Goal: Task Accomplishment & Management: Manage account settings

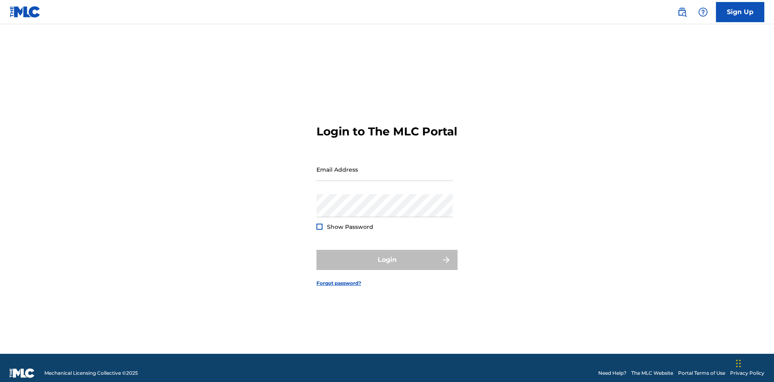
scroll to position [10, 0]
click at [384, 166] on input "Email Address" at bounding box center [384, 169] width 136 height 23
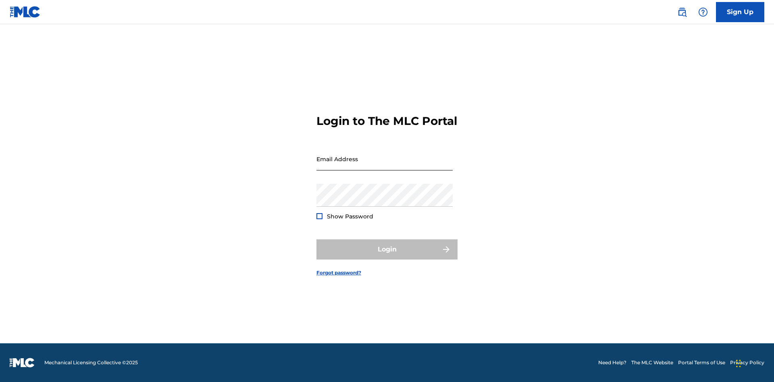
scroll to position [10, 0]
type input "[EMAIL_ADDRESS][DOMAIN_NAME]"
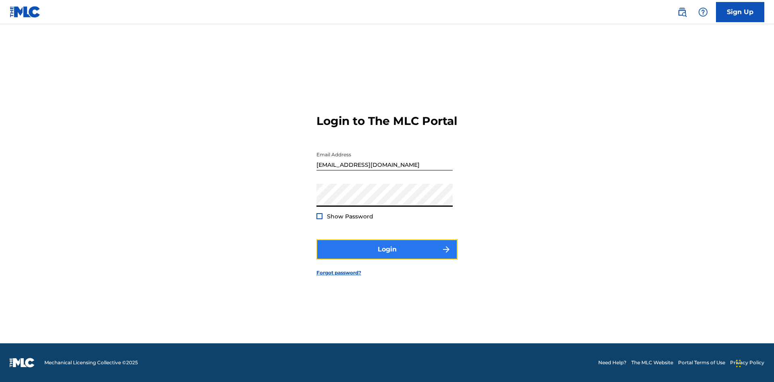
click at [387, 256] on button "Login" at bounding box center [386, 249] width 141 height 20
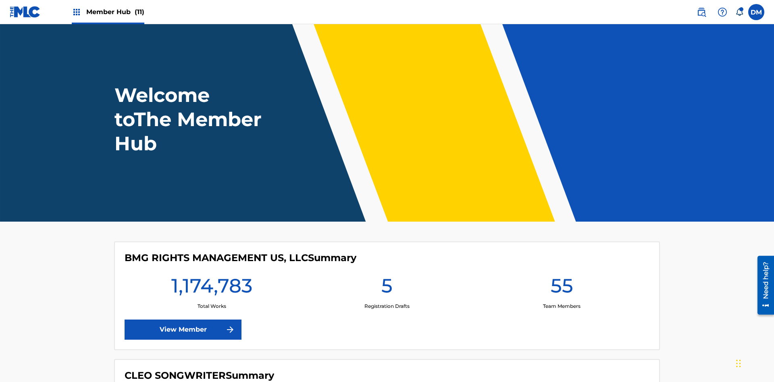
scroll to position [35, 0]
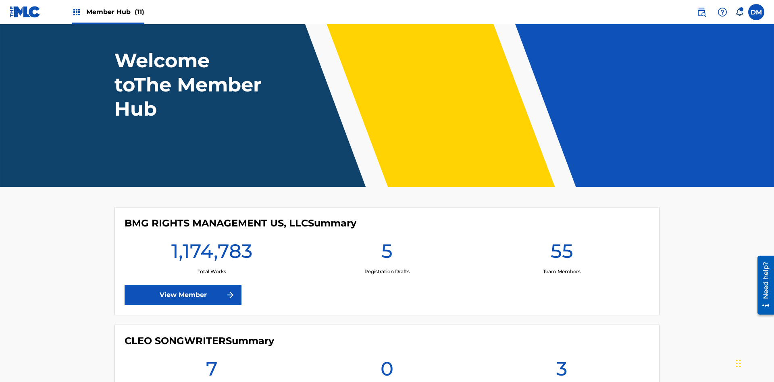
click at [115, 12] on span "Member Hub (11)" at bounding box center [115, 11] width 58 height 9
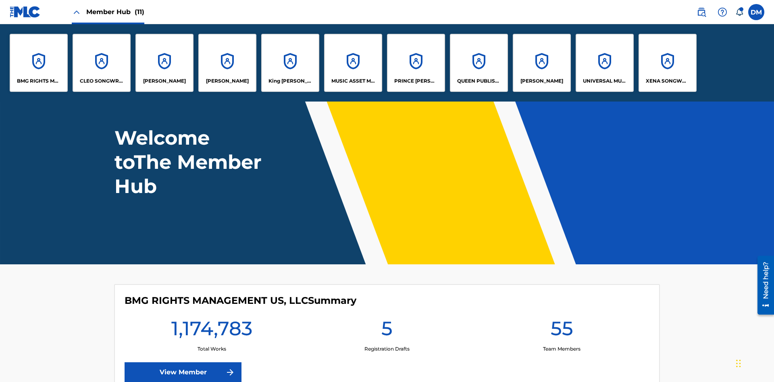
scroll to position [0, 0]
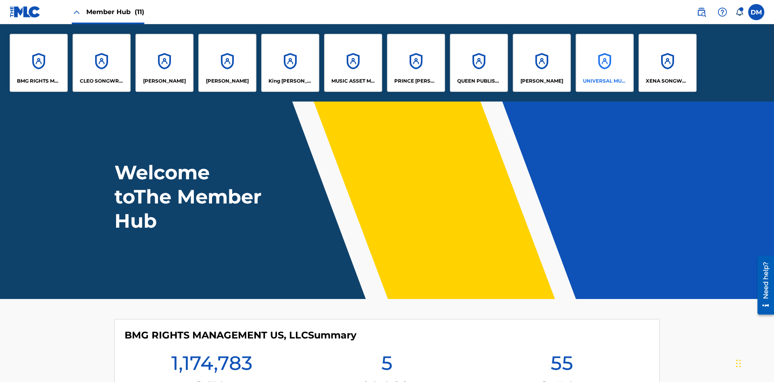
click at [604, 81] on p "UNIVERSAL MUSIC PUB GROUP" at bounding box center [605, 80] width 44 height 7
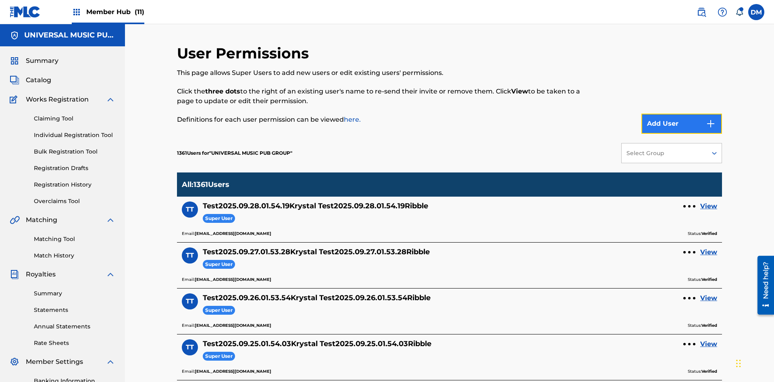
click at [681, 114] on button "Add User" at bounding box center [681, 124] width 81 height 20
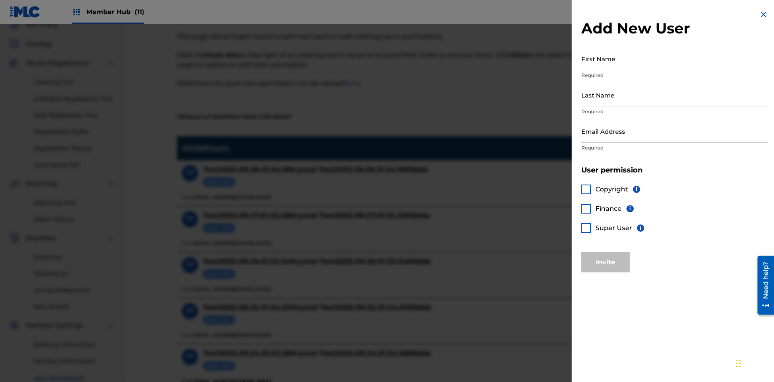
click at [674, 58] on input "First Name" at bounding box center [674, 58] width 187 height 23
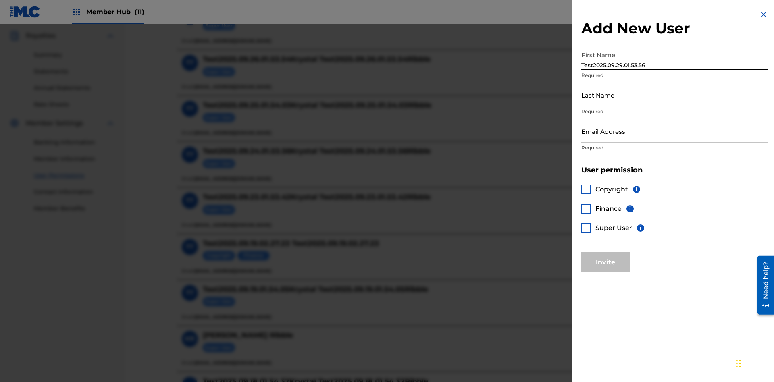
type input "Test2025.09.29.01.53.56"
click at [674, 95] on input "Last Name" at bounding box center [674, 94] width 187 height 23
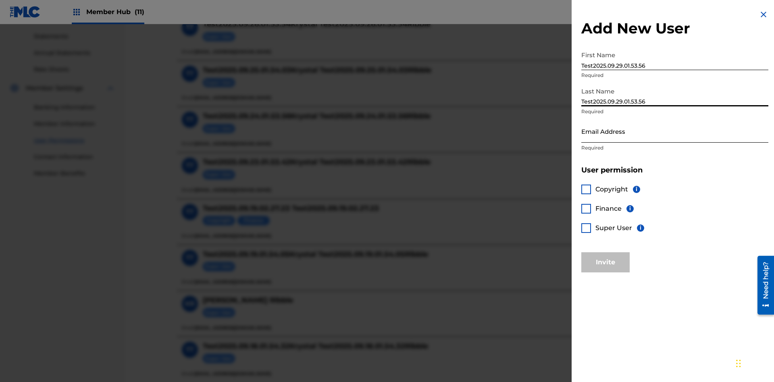
type input "Test2025.09.29.01.53.56"
click at [674, 131] on input "Email Address" at bounding box center [674, 131] width 187 height 23
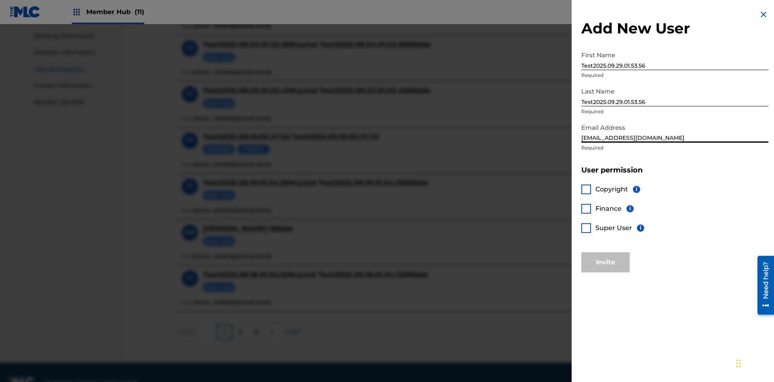
type input "[EMAIL_ADDRESS][DOMAIN_NAME]"
click at [586, 228] on div at bounding box center [586, 228] width 10 height 10
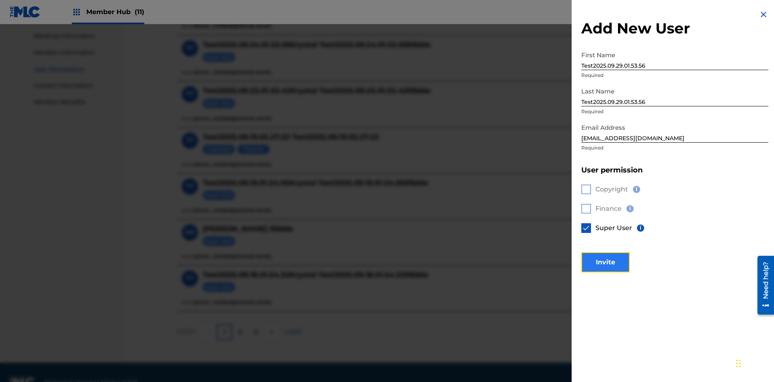
click at [605, 262] on button "Invite" at bounding box center [605, 262] width 48 height 20
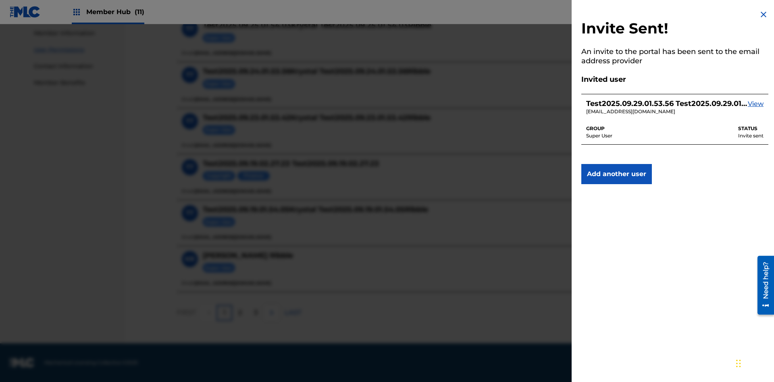
click at [763, 15] on img at bounding box center [763, 15] width 10 height 10
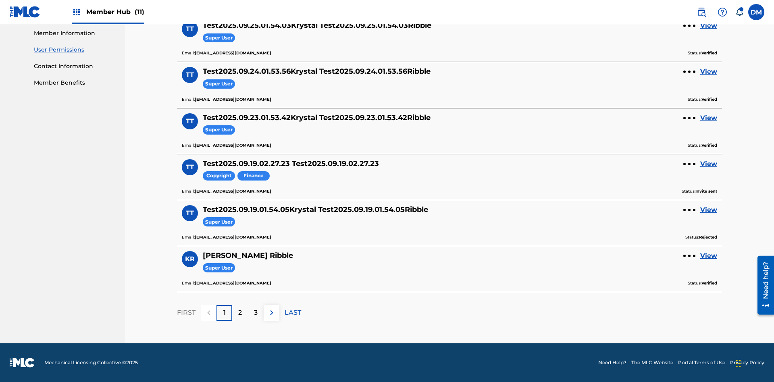
scroll to position [281, 0]
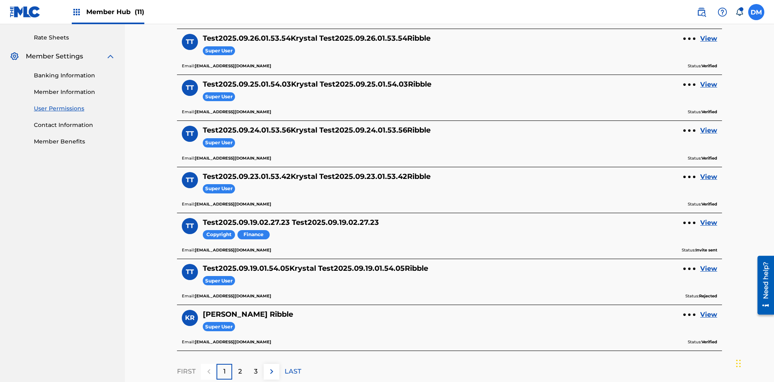
click at [756, 12] on label at bounding box center [756, 12] width 16 height 16
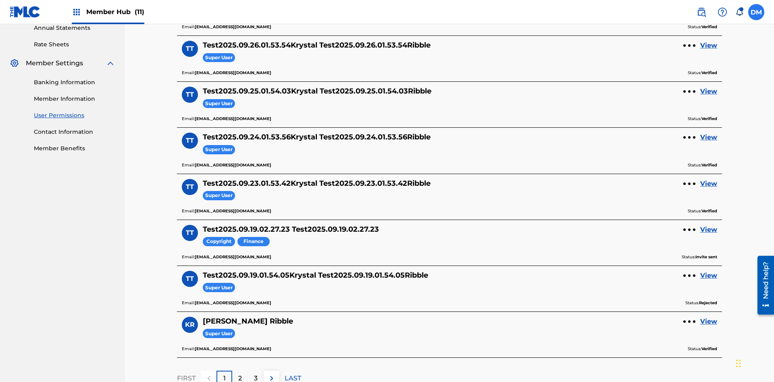
click at [756, 12] on input "DM Duke McTesterson duke.mctesterson@gmail.com Notification Preferences Profile…" at bounding box center [756, 12] width 0 height 0
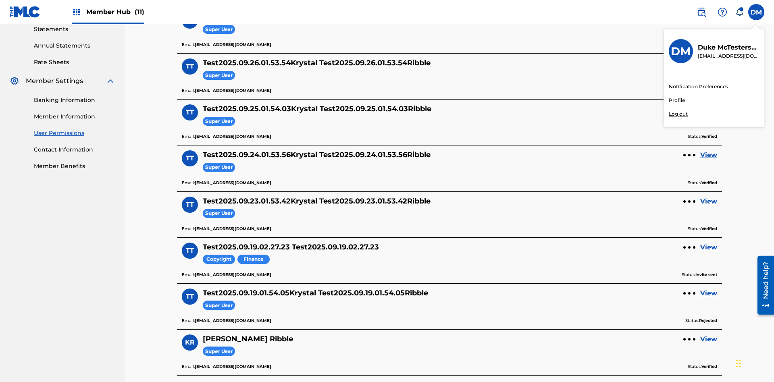
click at [678, 114] on p "Log out" at bounding box center [677, 113] width 19 height 7
click at [756, 12] on input "DM Duke McTesterson duke.mctesterson@gmail.com Notification Preferences Profile…" at bounding box center [756, 12] width 0 height 0
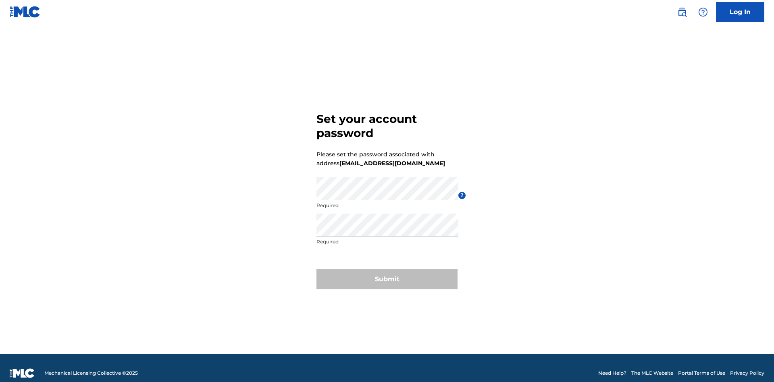
scroll to position [10, 0]
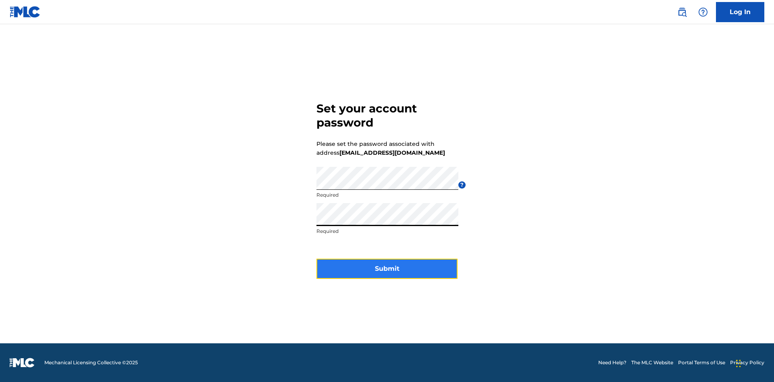
click at [387, 274] on button "Submit" at bounding box center [386, 269] width 141 height 20
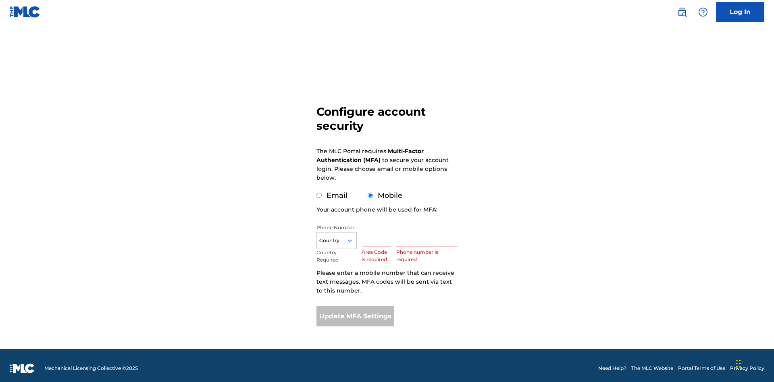
scroll to position [8, 0]
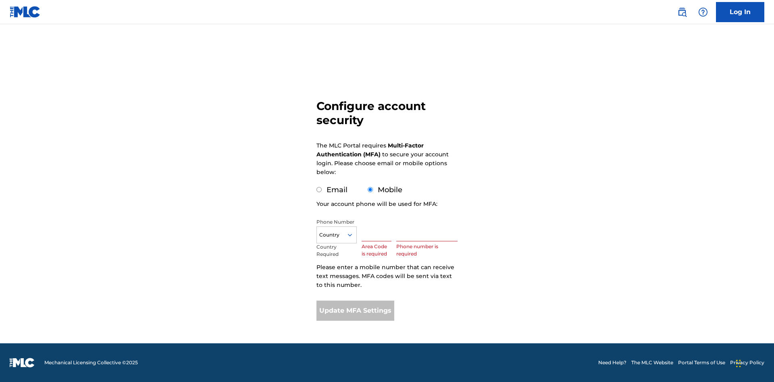
click at [370, 190] on input "Mobile" at bounding box center [369, 189] width 5 height 5
click at [353, 235] on icon at bounding box center [349, 234] width 7 height 7
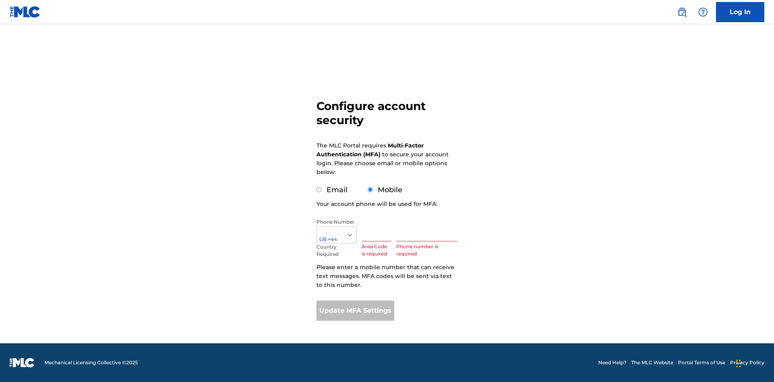
click at [378, 230] on input "text" at bounding box center [376, 229] width 30 height 23
type input "749"
click at [428, 230] on input "text" at bounding box center [426, 229] width 61 height 23
type input "2881350"
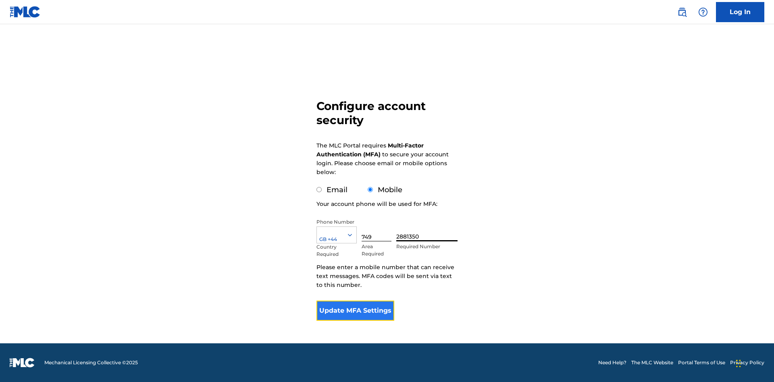
click at [355, 311] on button "Update MFA Settings" at bounding box center [355, 311] width 78 height 20
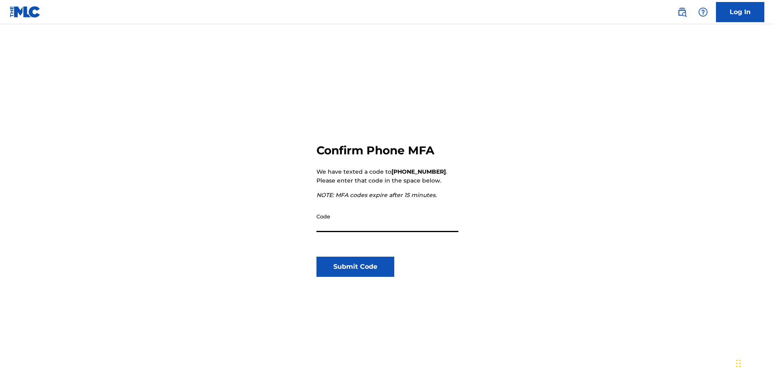
scroll to position [84, 0]
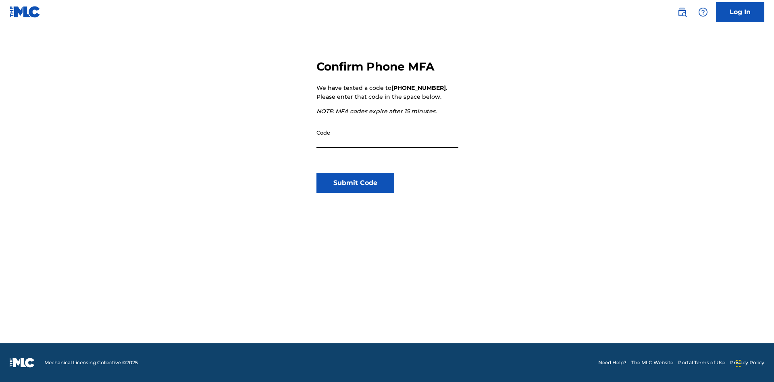
click at [387, 137] on input "Code" at bounding box center [387, 136] width 142 height 23
type input "910116"
click at [355, 183] on button "Submit Code" at bounding box center [355, 183] width 78 height 20
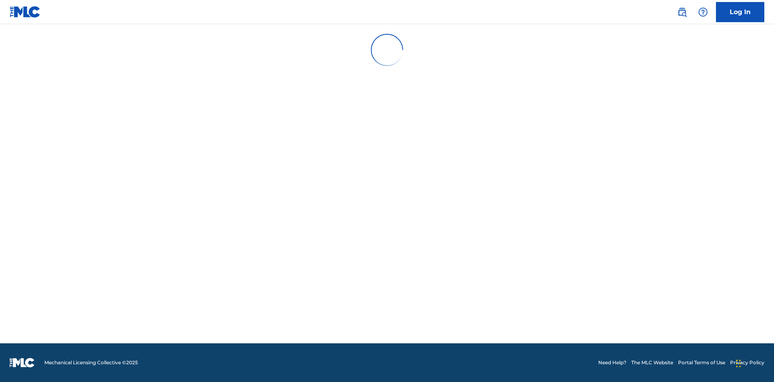
scroll to position [0, 0]
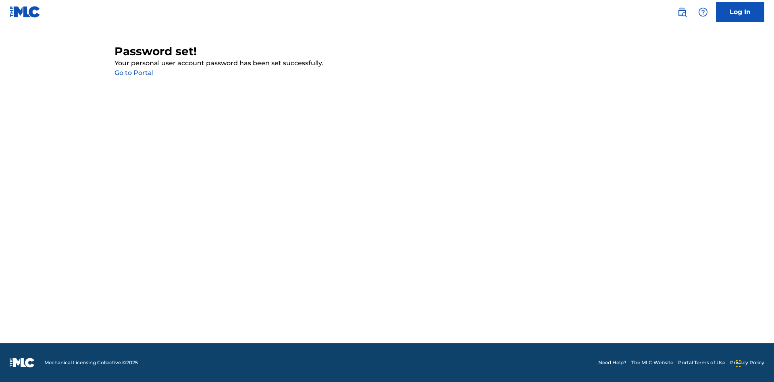
click at [134, 73] on link "Go to Portal" at bounding box center [133, 73] width 39 height 8
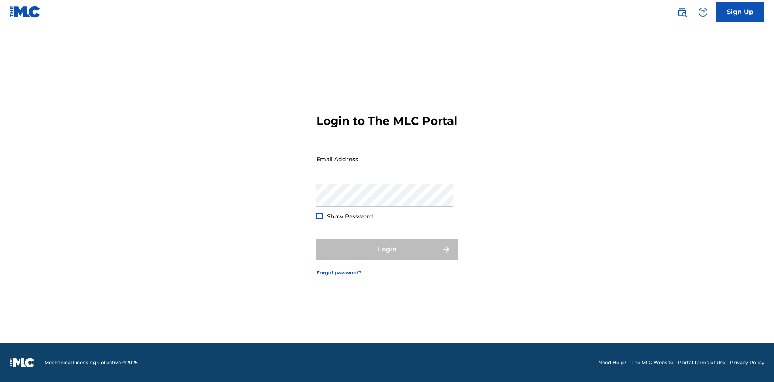
click at [384, 166] on input "Email Address" at bounding box center [384, 158] width 136 height 23
type input "[EMAIL_ADDRESS][DOMAIN_NAME]"
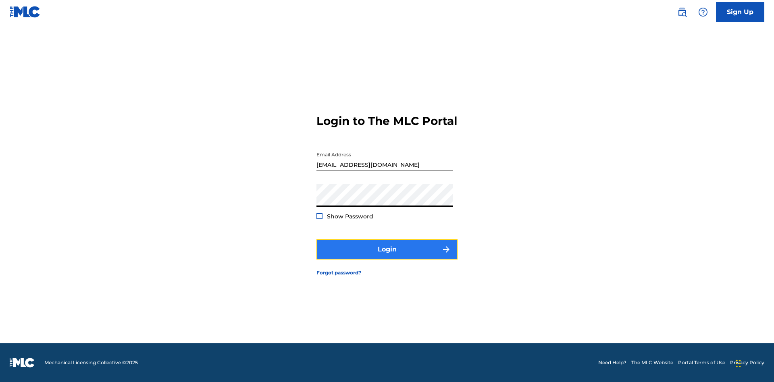
click at [387, 256] on button "Login" at bounding box center [386, 249] width 141 height 20
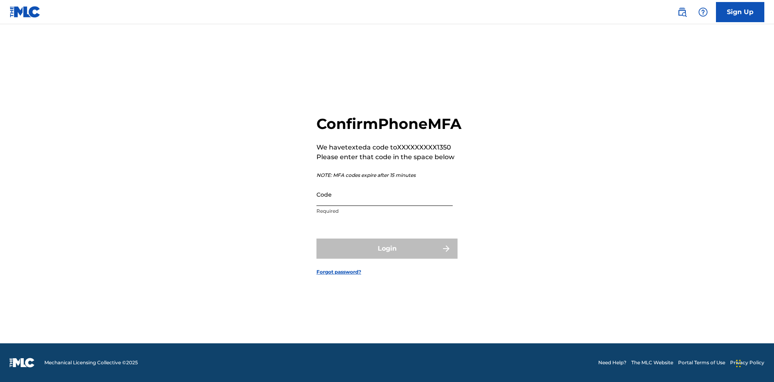
click at [384, 203] on input "Code" at bounding box center [384, 194] width 136 height 23
type input "810761"
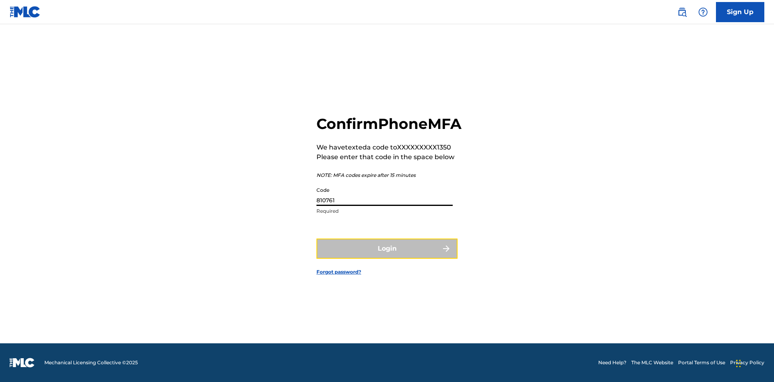
click at [387, 257] on button "Login" at bounding box center [386, 249] width 141 height 20
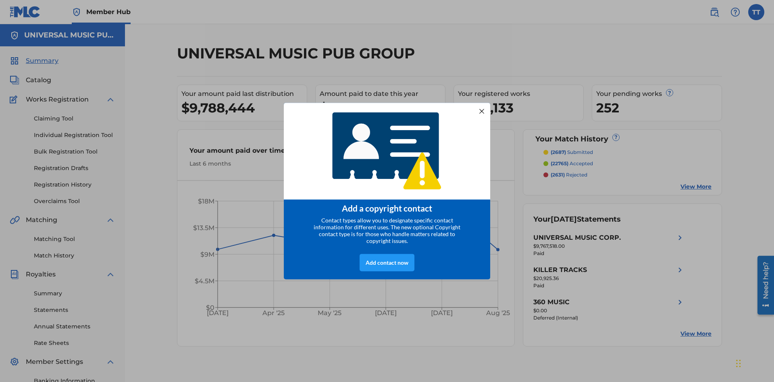
click at [481, 108] on div at bounding box center [481, 111] width 10 height 10
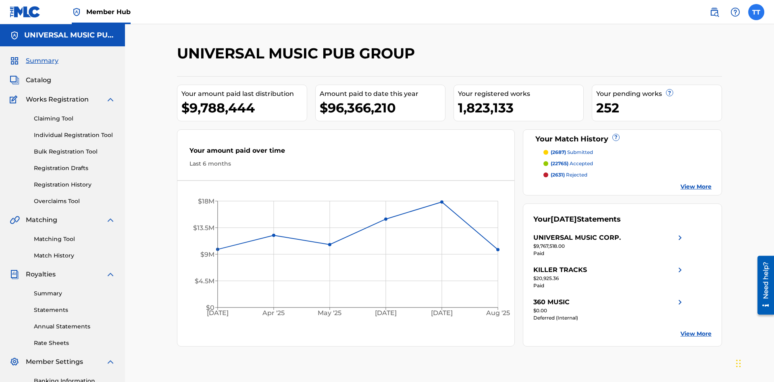
click at [756, 12] on label at bounding box center [756, 12] width 16 height 16
click at [756, 12] on input "TT Test2025.09.29.01.53.56 Test2025.09.29.01.53.56 9534e3cc-590c-4332-adcc-926b…" at bounding box center [756, 12] width 0 height 0
click at [676, 100] on link "Profile" at bounding box center [676, 100] width 16 height 7
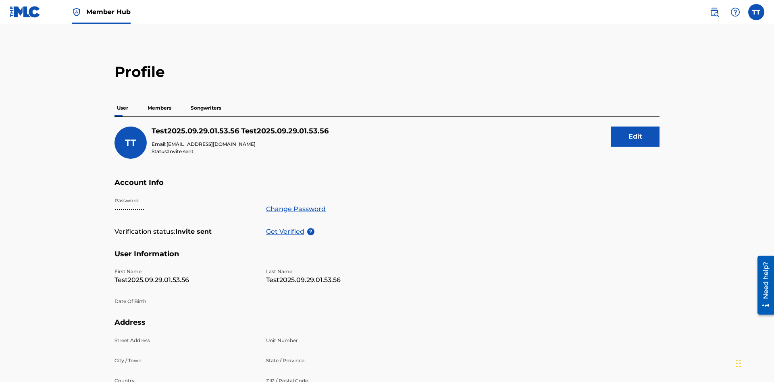
click at [160, 100] on p "Members" at bounding box center [159, 108] width 29 height 17
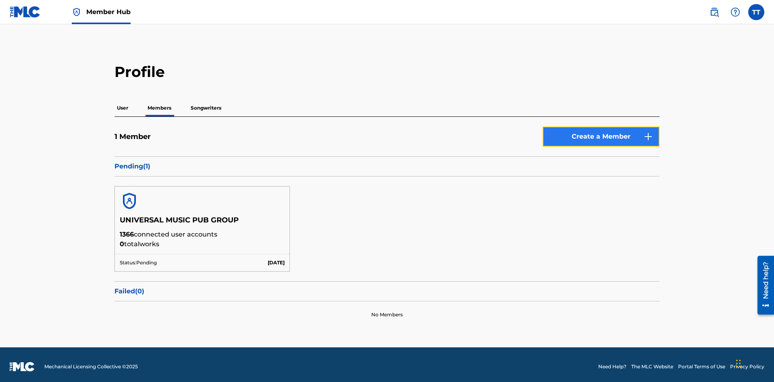
click at [601, 133] on button "Create a Member" at bounding box center [600, 137] width 117 height 20
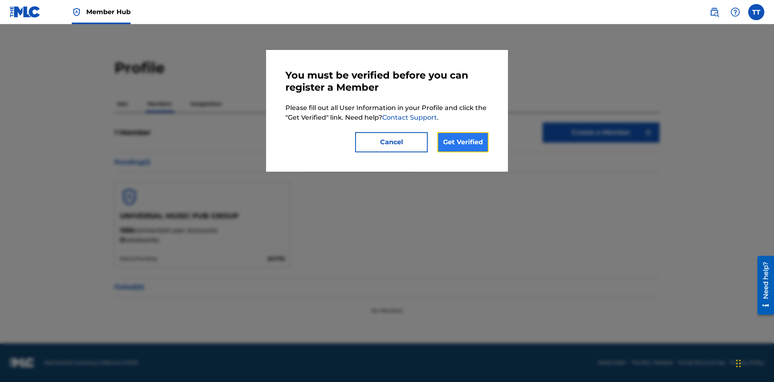
click at [463, 142] on link "Get Verified" at bounding box center [462, 142] width 51 height 20
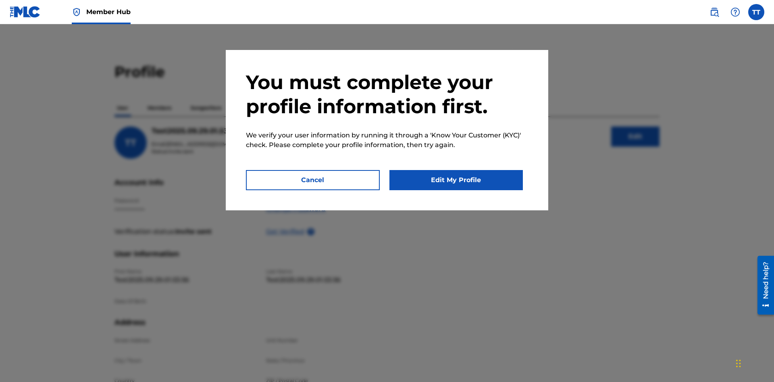
scroll to position [131, 0]
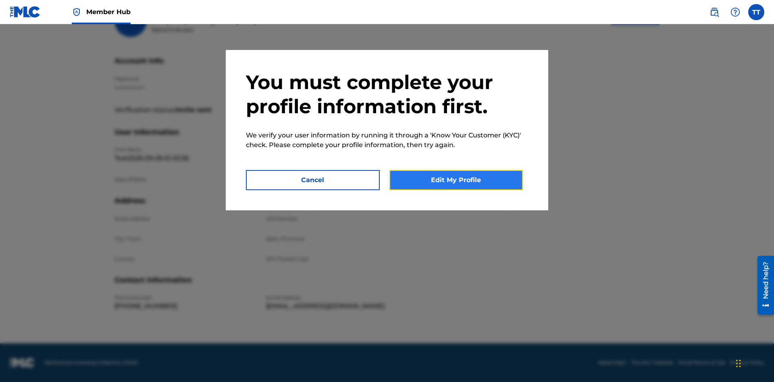
click at [456, 180] on button "Edit My Profile" at bounding box center [456, 180] width 134 height 20
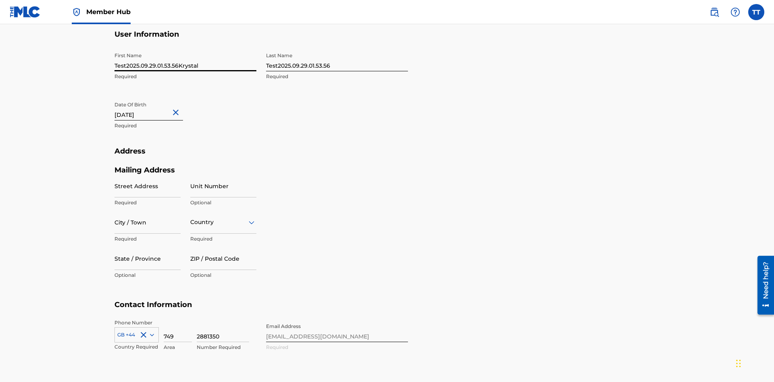
type input "Test2025.09.29.01.53.56Krystal"
click at [337, 60] on input "Test2025.09.29.01.53.56" at bounding box center [337, 59] width 142 height 23
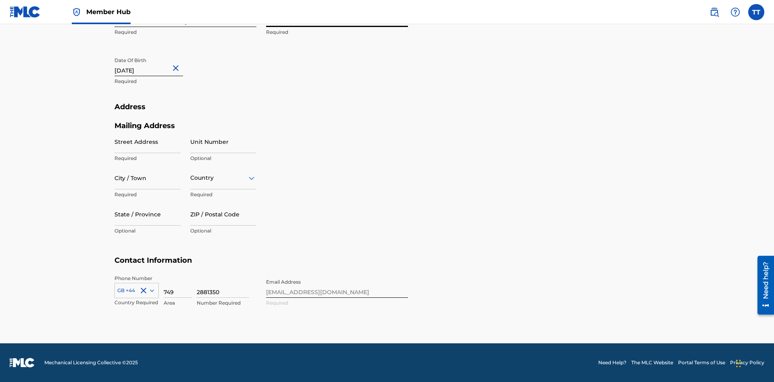
type input "Test2025.09.29.01.53.56Ribble"
click at [155, 65] on input "September 29 2012" at bounding box center [148, 64] width 68 height 23
select select "8"
select select "2012"
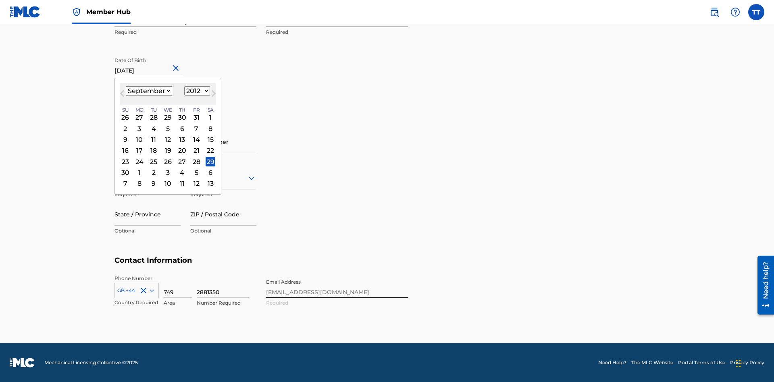
select select "0"
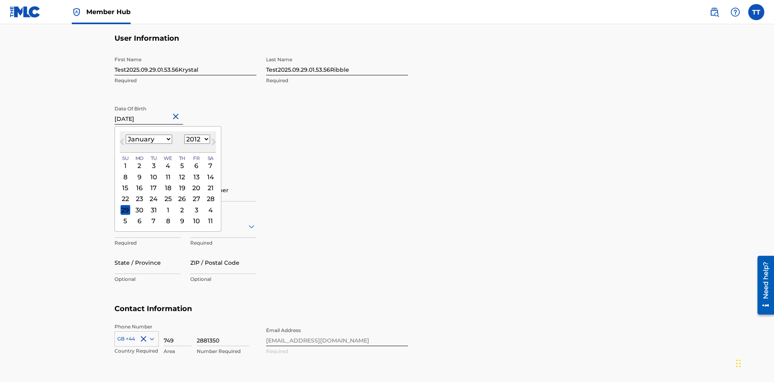
click at [196, 139] on select "1900 1901 1902 1903 1904 1905 1906 1907 1908 1909 1910 1911 1912 1913 1914 1915…" at bounding box center [197, 139] width 26 height 9
select select "1985"
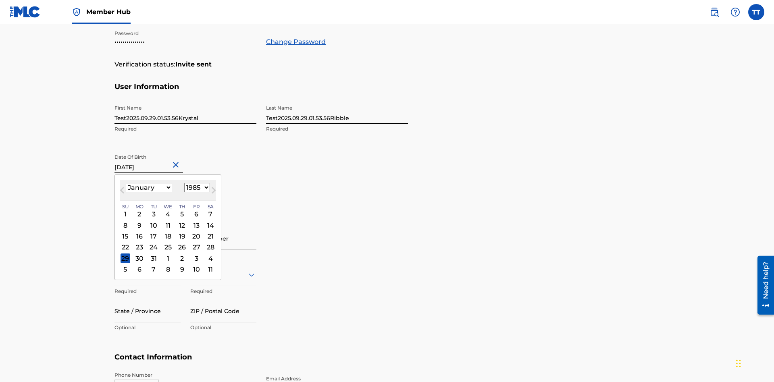
click at [196, 188] on select "1900 1901 1902 1903 1904 1905 1906 1907 1908 1909 1910 1911 1912 1913 1914 1915…" at bounding box center [197, 187] width 26 height 9
click at [153, 220] on div "8" at bounding box center [154, 225] width 10 height 10
type input "January 8 1985"
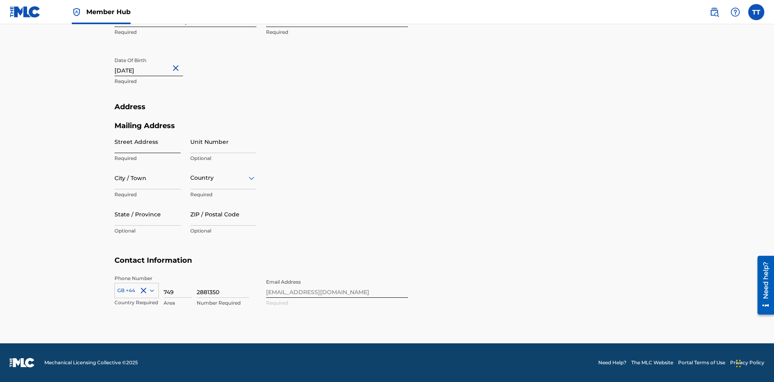
click at [147, 141] on input "Street Address" at bounding box center [147, 141] width 66 height 23
type input "9909 Elks Run Rd"
click at [147, 178] on input "City / Town" at bounding box center [147, 177] width 66 height 23
type input "Roseville"
click at [191, 178] on input "text" at bounding box center [191, 178] width 2 height 8
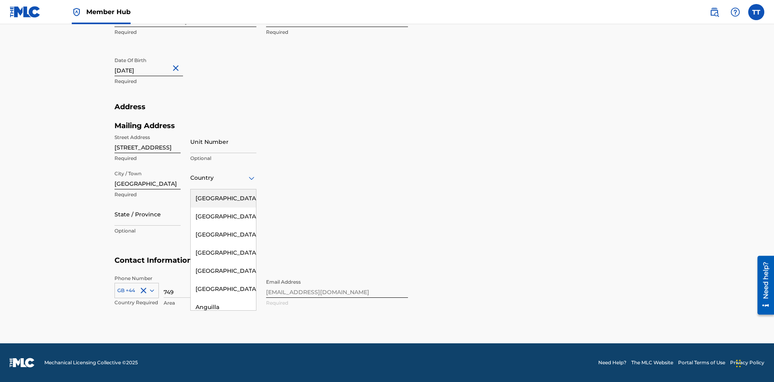
click at [223, 198] on div "United States" at bounding box center [223, 198] width 65 height 18
click at [147, 214] on div at bounding box center [147, 214] width 66 height 10
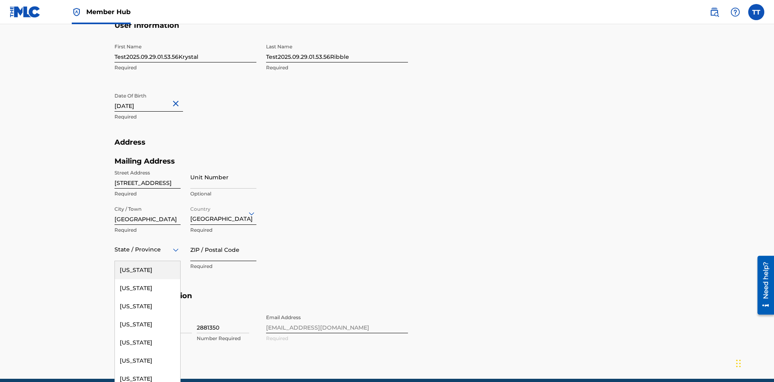
click at [223, 238] on input "ZIP / Postal Code" at bounding box center [223, 249] width 66 height 23
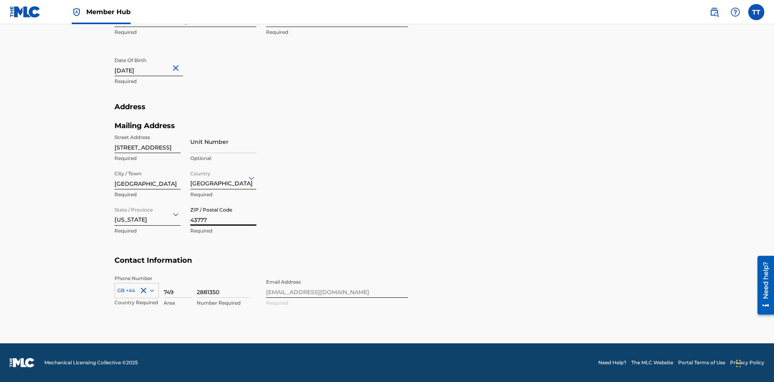
type input "43777"
click at [150, 290] on icon at bounding box center [152, 290] width 4 height 2
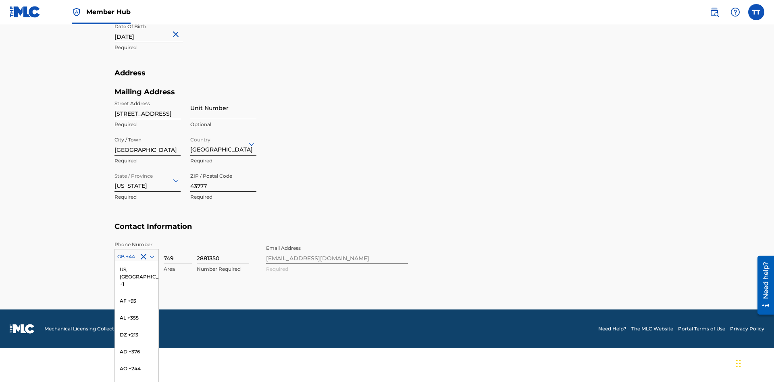
scroll to position [3370, 0]
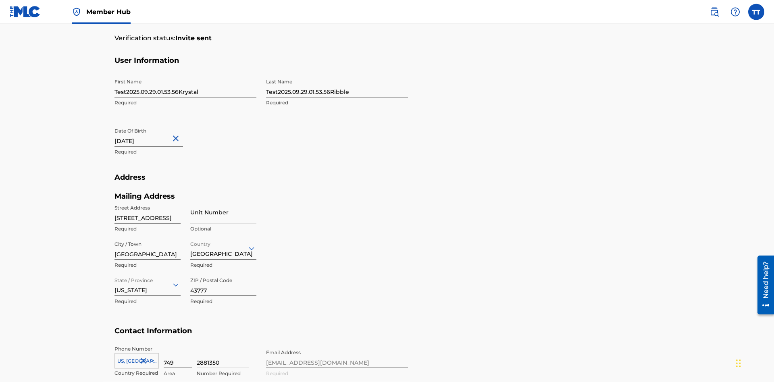
click at [178, 345] on input "749" at bounding box center [178, 356] width 28 height 23
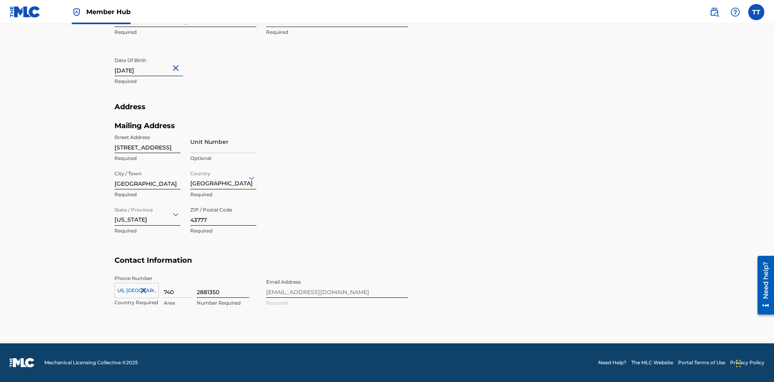
type input "740"
click at [223, 286] on input "2881350" at bounding box center [223, 286] width 52 height 23
type input "8086351"
